Goal: Navigation & Orientation: Find specific page/section

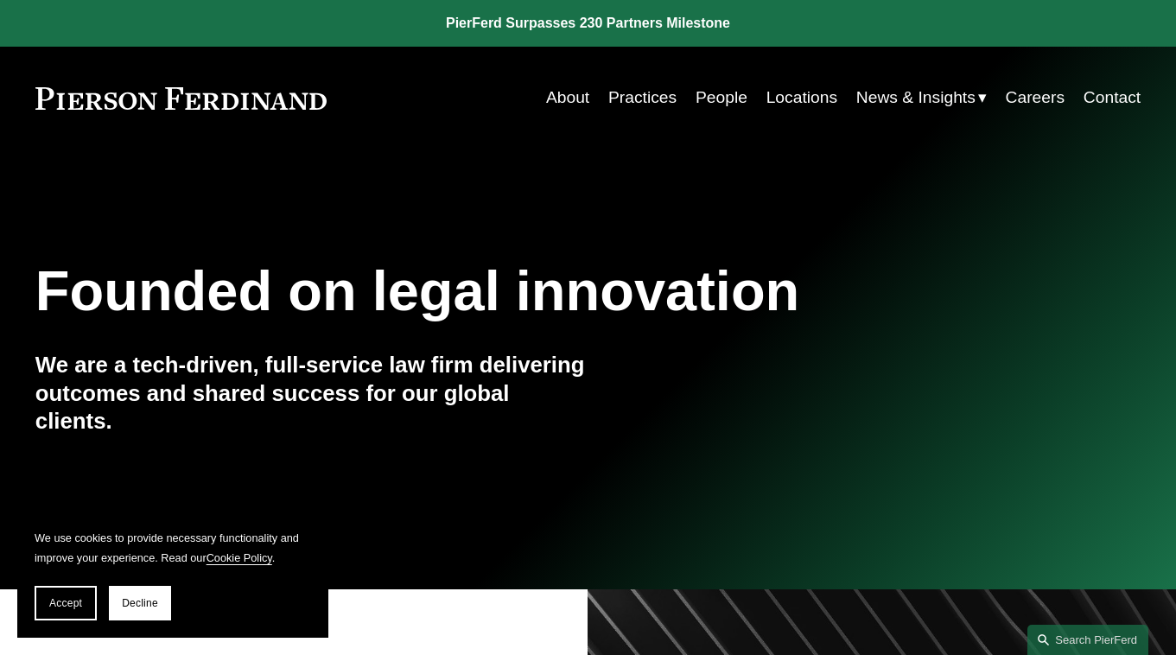
click at [712, 88] on link "People" at bounding box center [722, 98] width 52 height 34
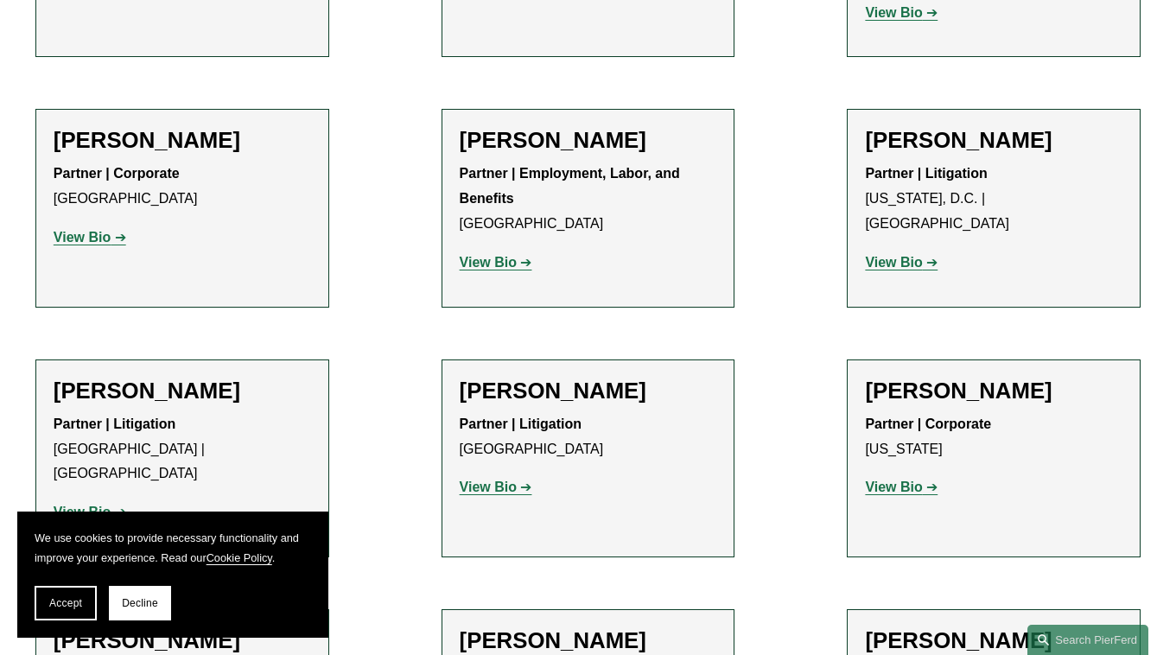
scroll to position [12960, 0]
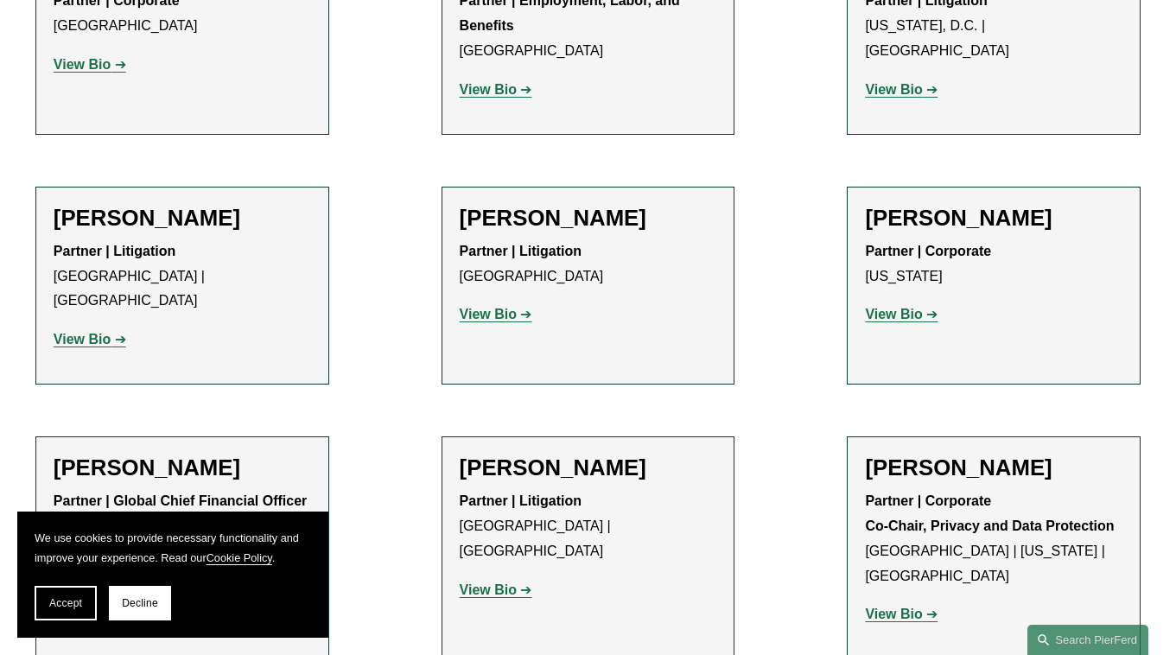
scroll to position [13133, 0]
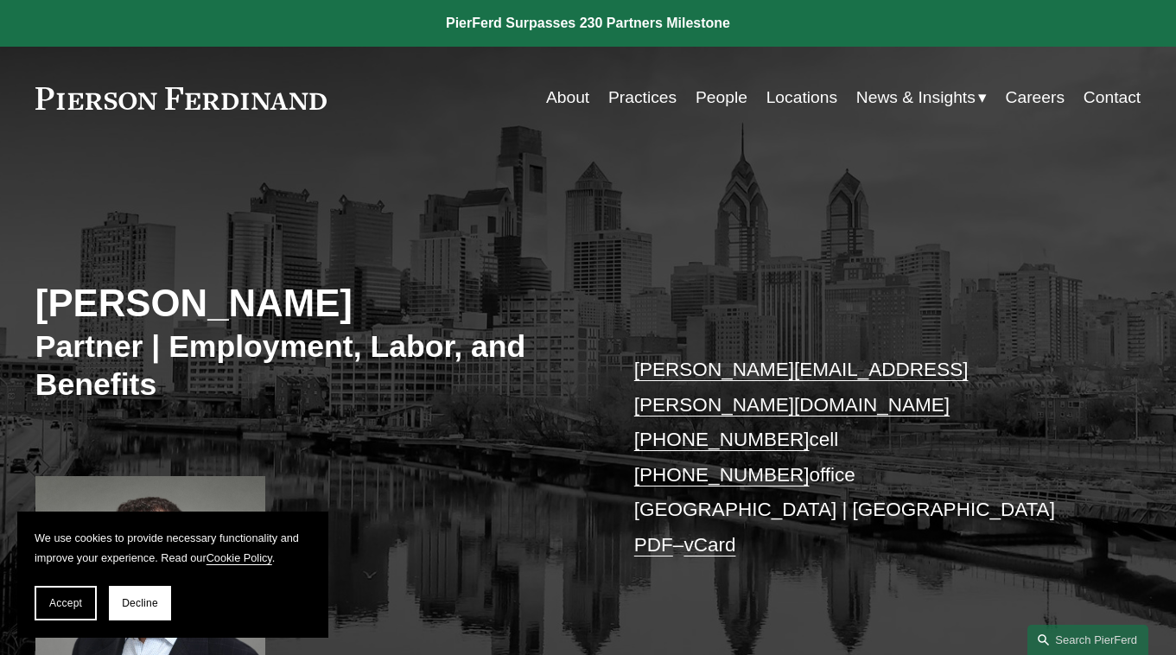
click at [660, 98] on link "Practices" at bounding box center [642, 98] width 68 height 34
